Goal: Information Seeking & Learning: Learn about a topic

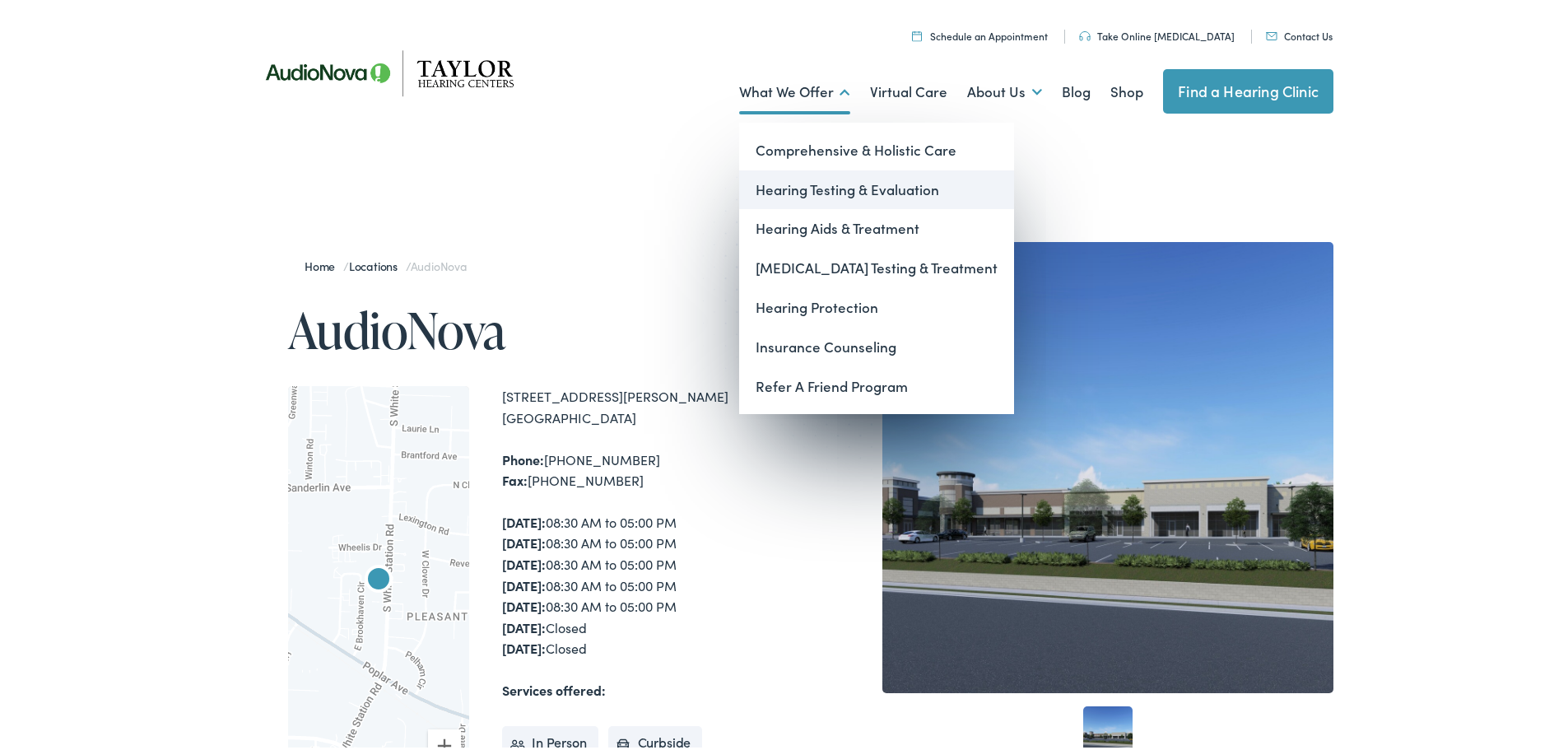
click at [867, 188] on link "Hearing Testing & Evaluation" at bounding box center [876, 187] width 274 height 39
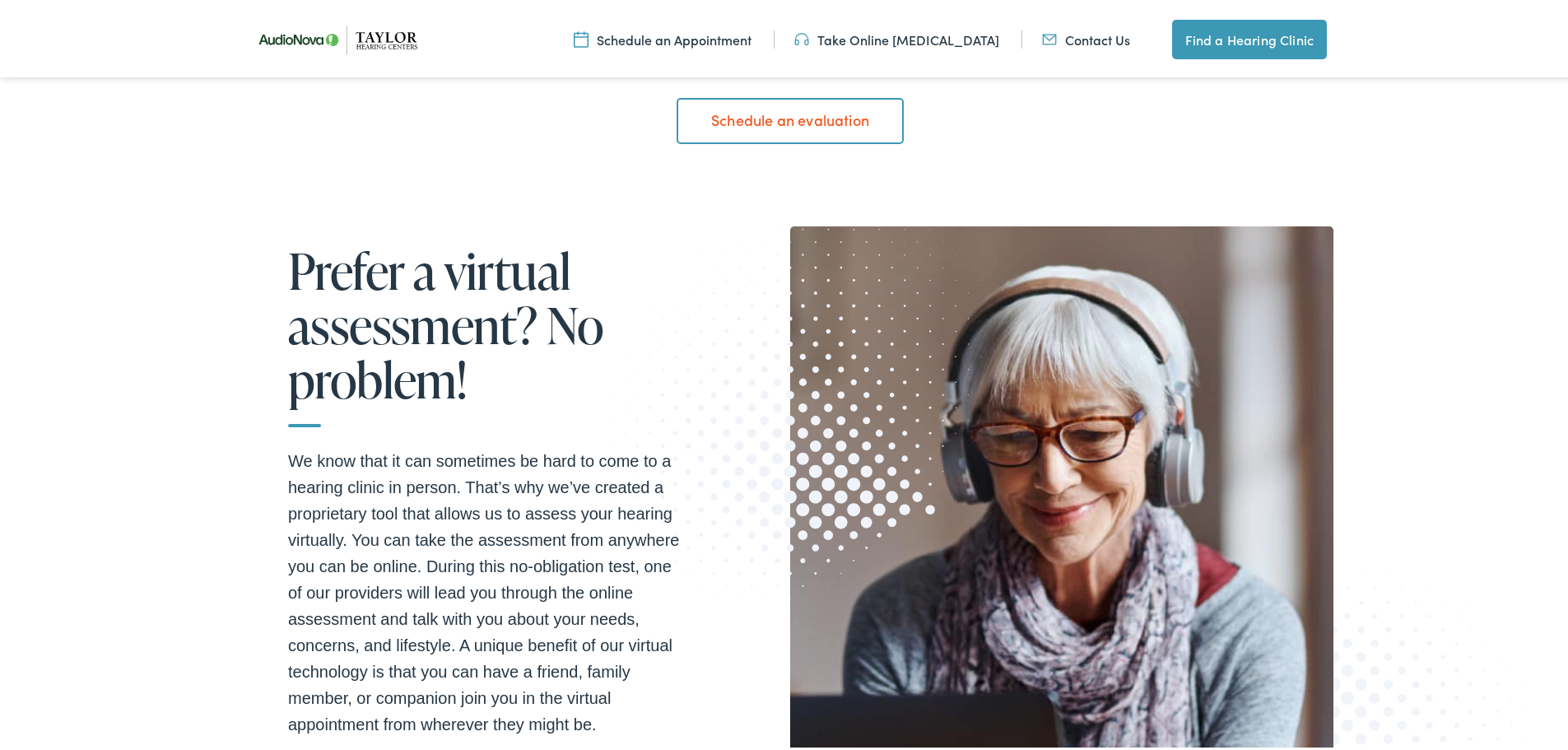
scroll to position [1646, 0]
